Goal: Task Accomplishment & Management: Manage account settings

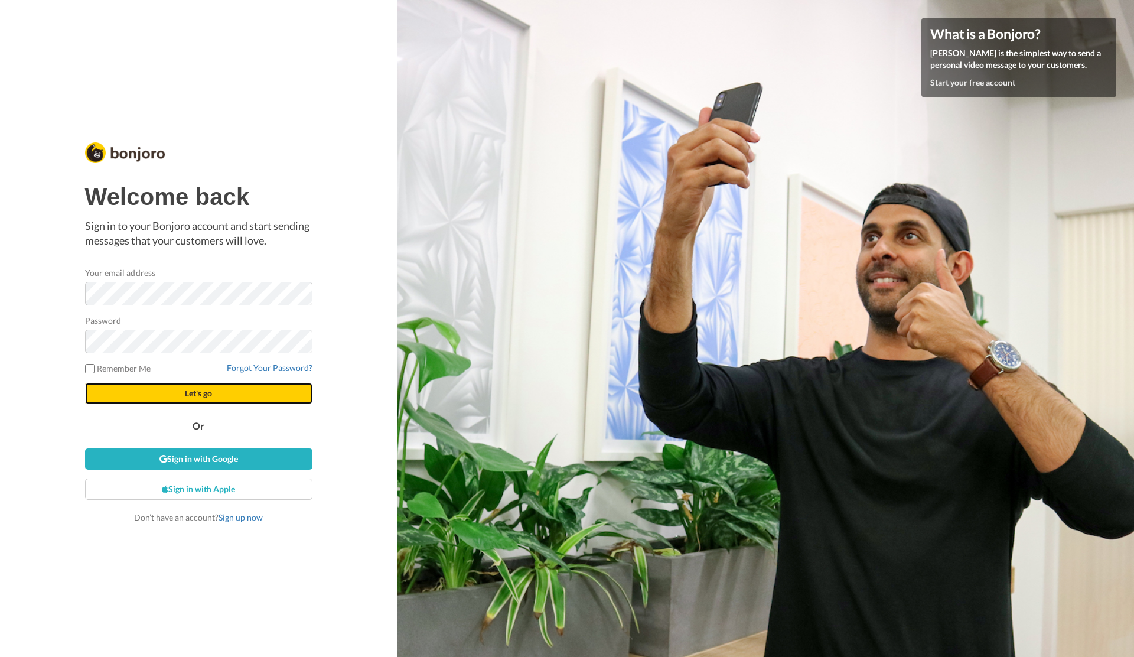
click at [259, 392] on button "Let's go" at bounding box center [198, 393] width 227 height 21
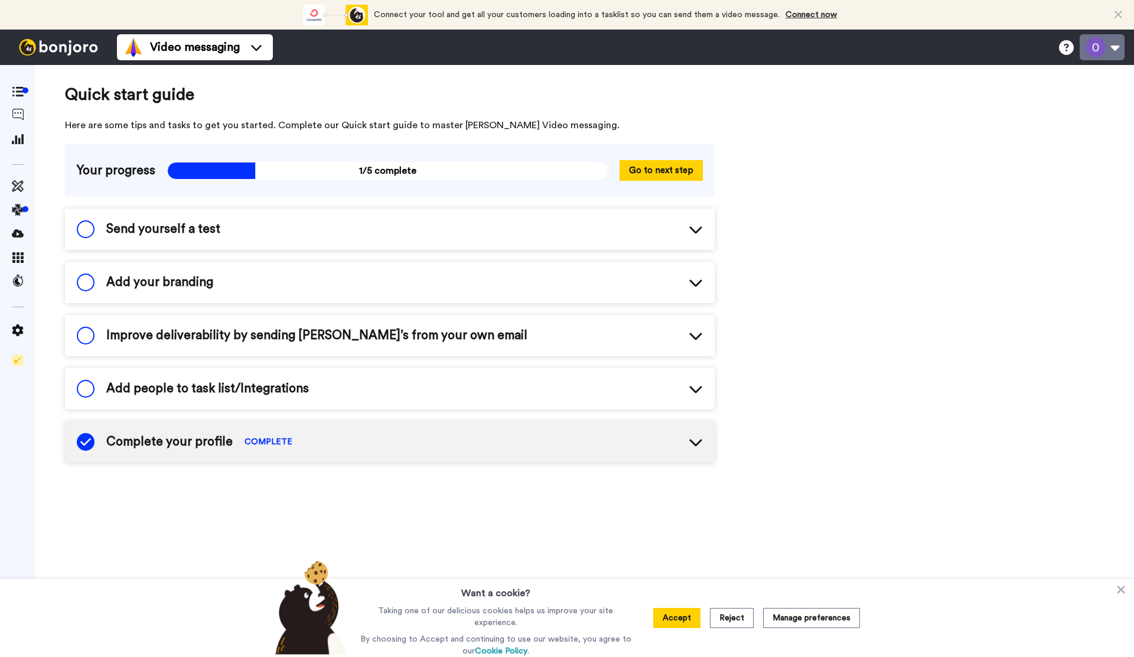
click at [1103, 43] on button at bounding box center [1102, 47] width 45 height 26
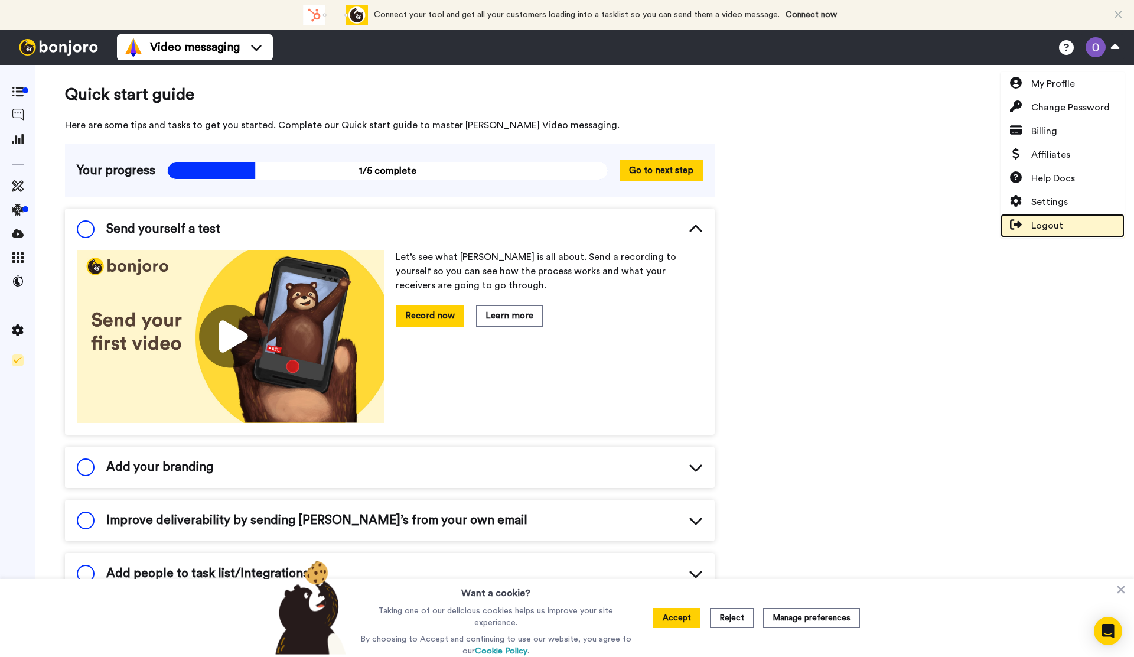
click at [1036, 222] on span "Logout" at bounding box center [1048, 226] width 32 height 14
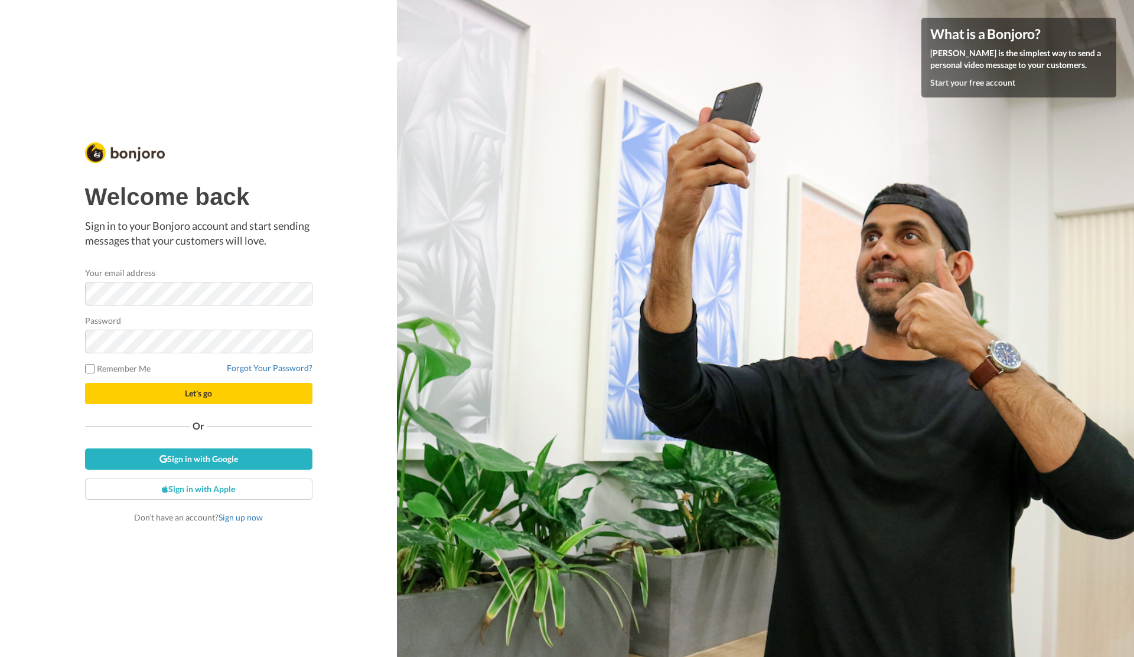
click at [18, 271] on div "Welcome back Sign in to your Bonjoro account and start sending messages that yo…" at bounding box center [198, 328] width 397 height 657
click at [190, 389] on span "Let's go" at bounding box center [198, 393] width 27 height 10
